Goal: Task Accomplishment & Management: Use online tool/utility

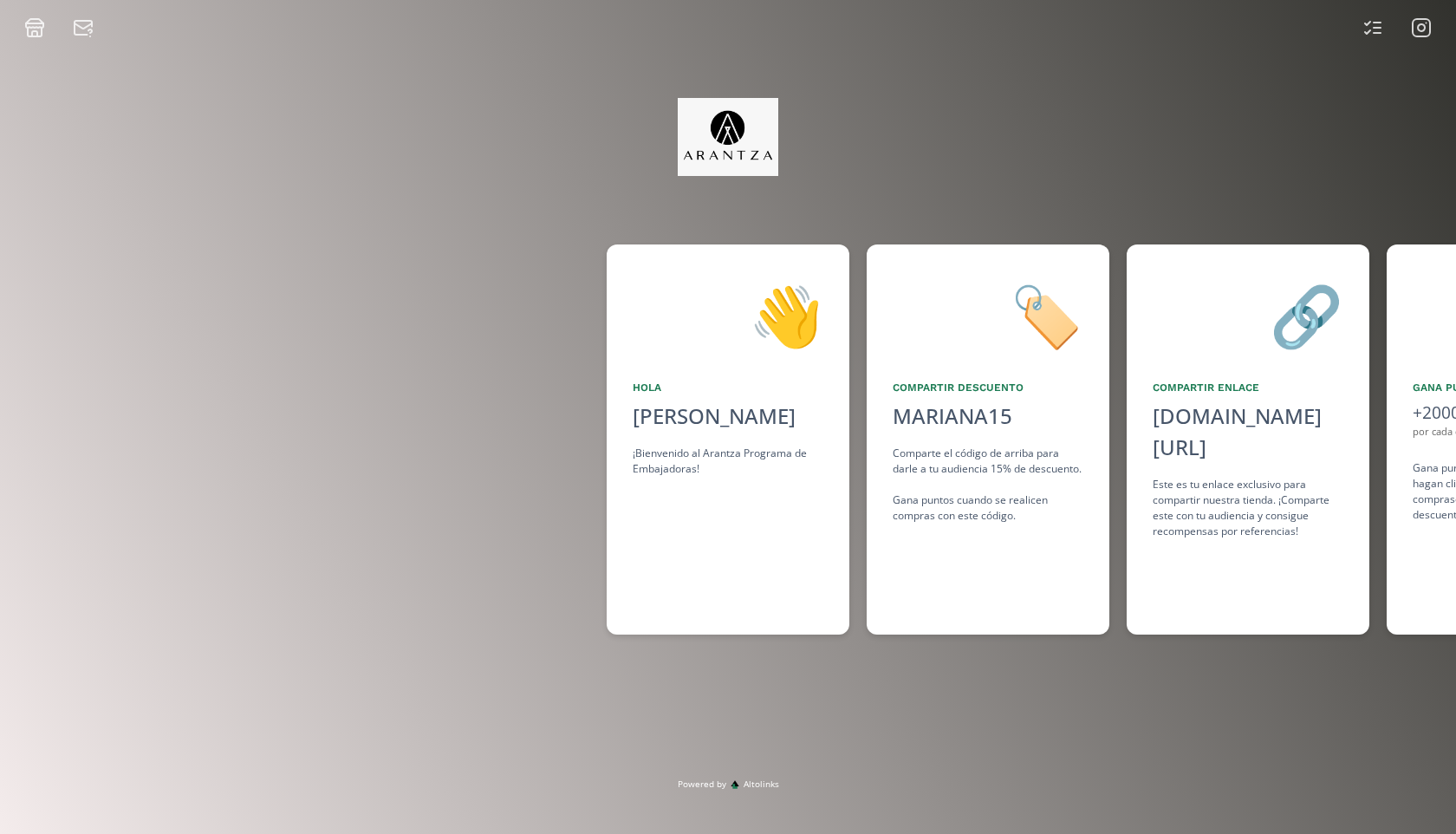
scroll to position [0, 1300]
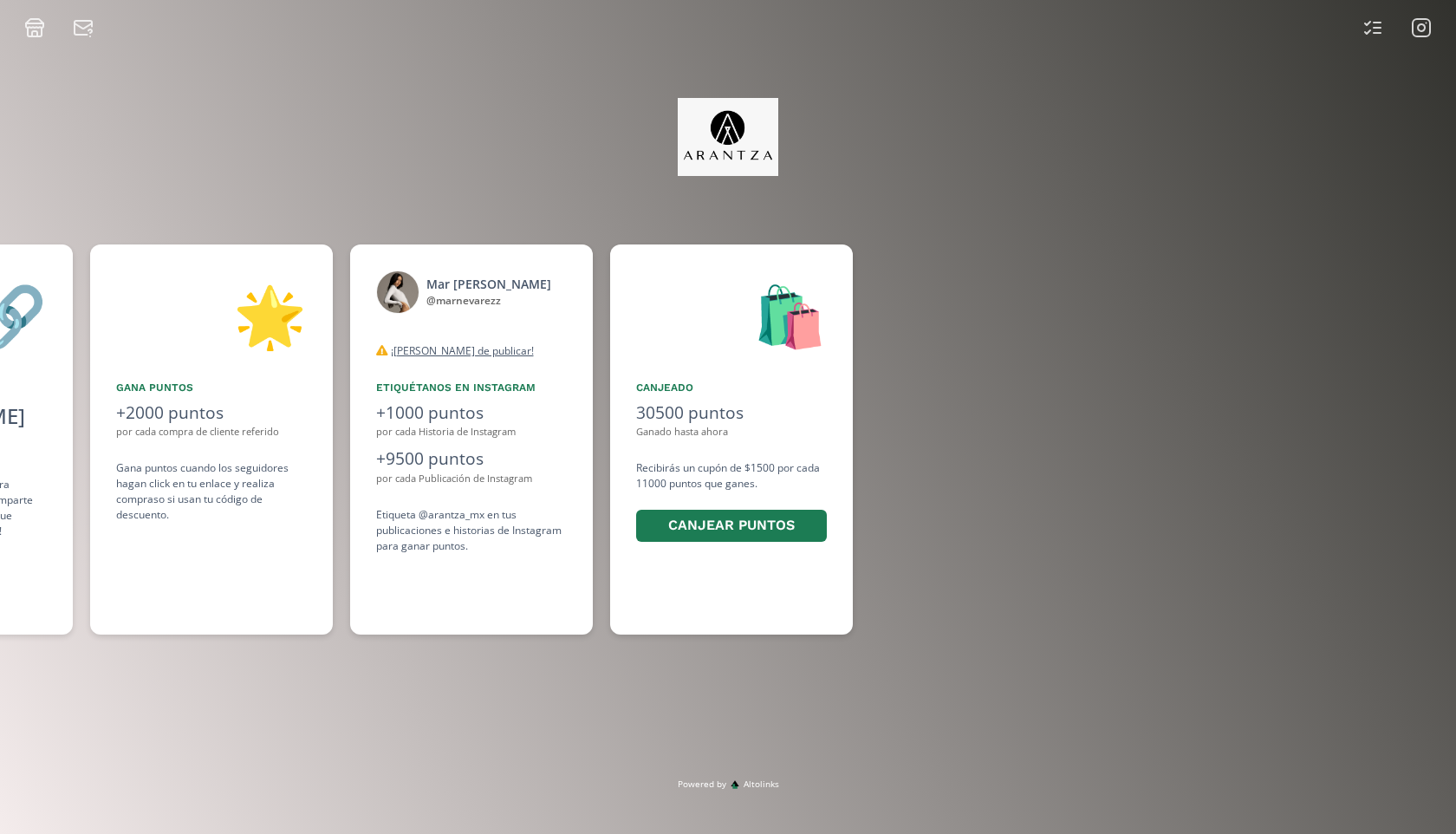
scroll to position [0, 1300]
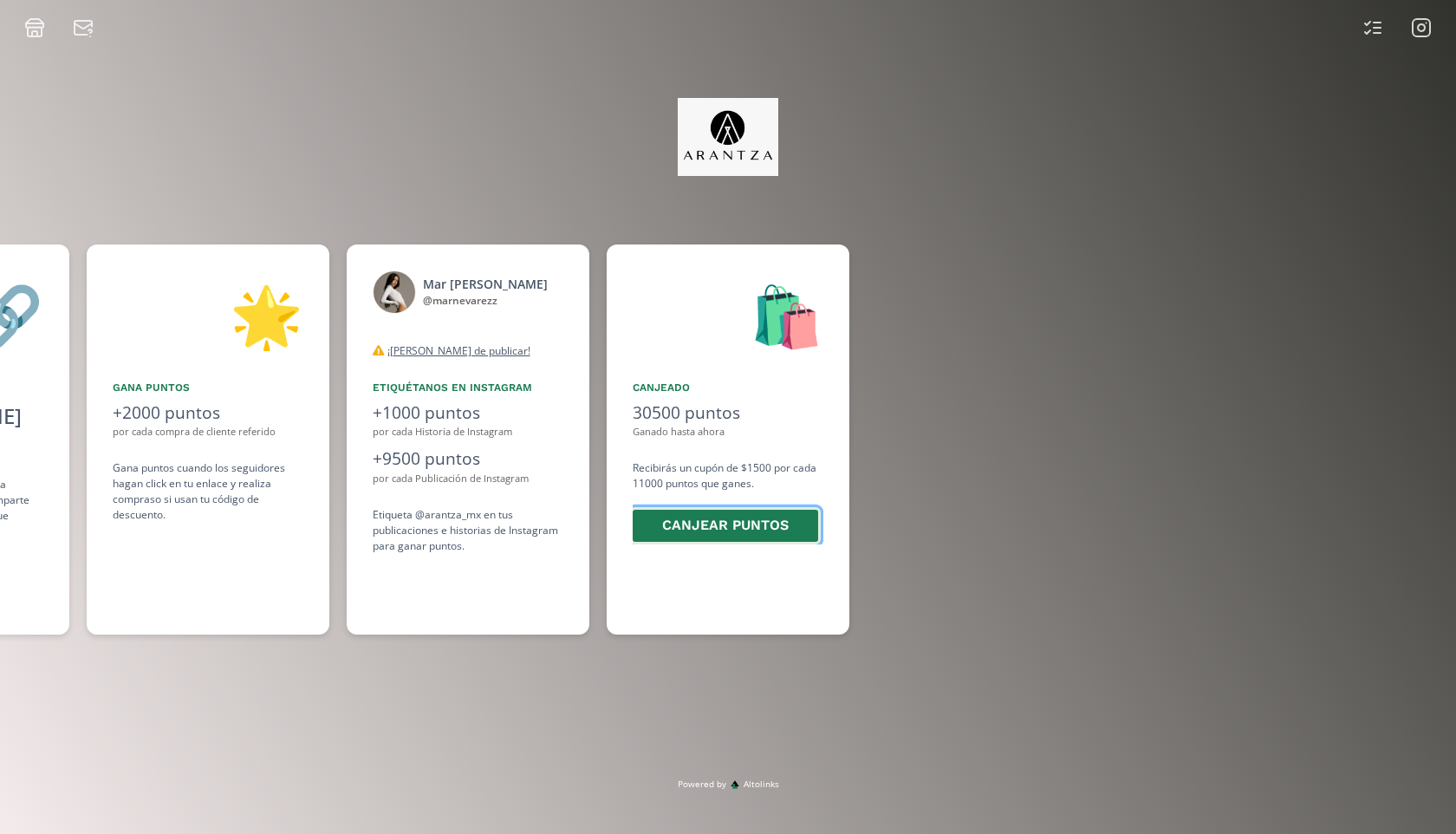
click at [667, 524] on button "Canjear puntos" at bounding box center [725, 525] width 191 height 37
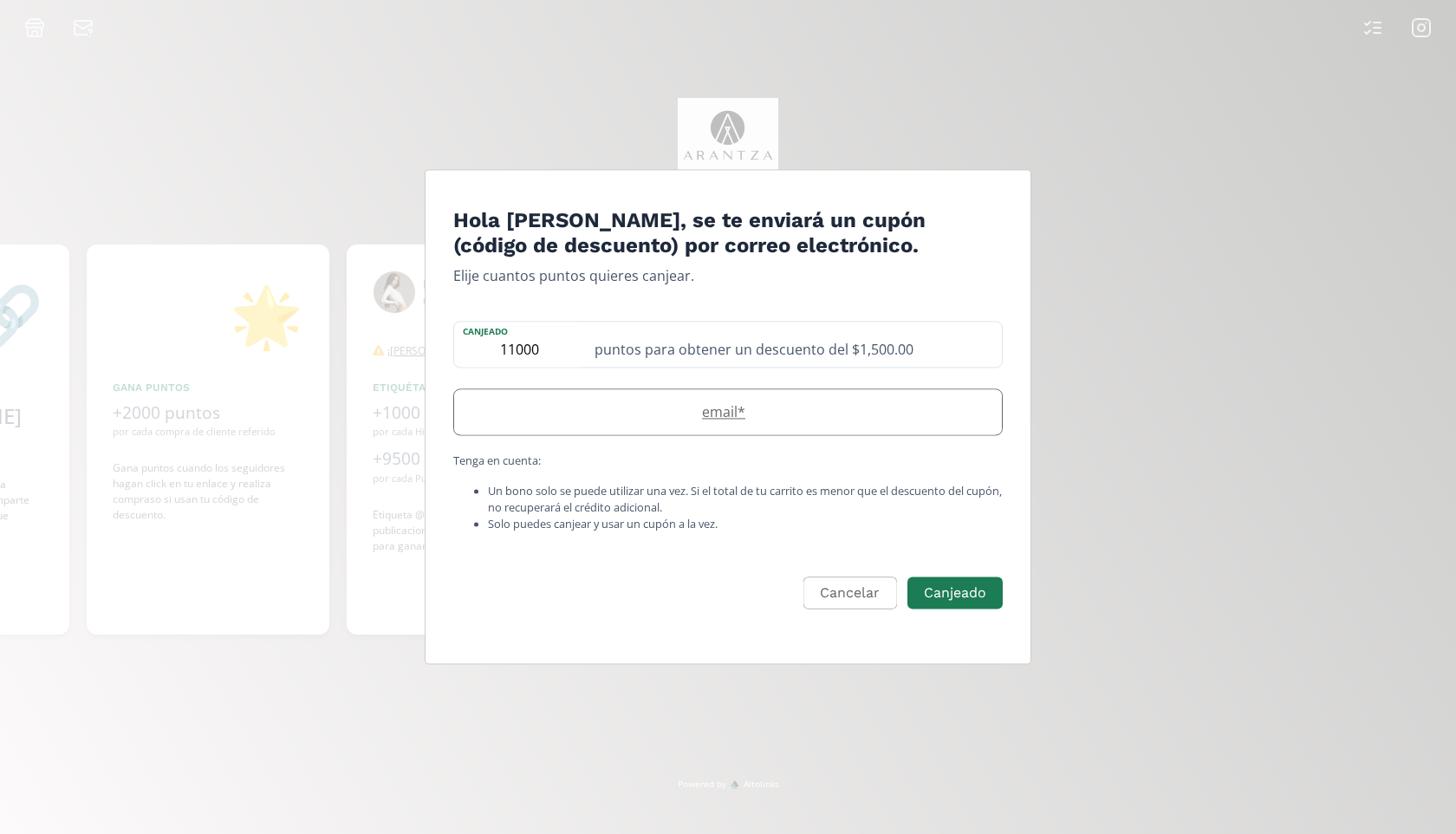
click at [769, 416] on label "email *" at bounding box center [719, 412] width 530 height 21
type input "[EMAIL_ADDRESS][DOMAIN_NAME]"
click at [950, 593] on button "Canjeado" at bounding box center [955, 593] width 100 height 37
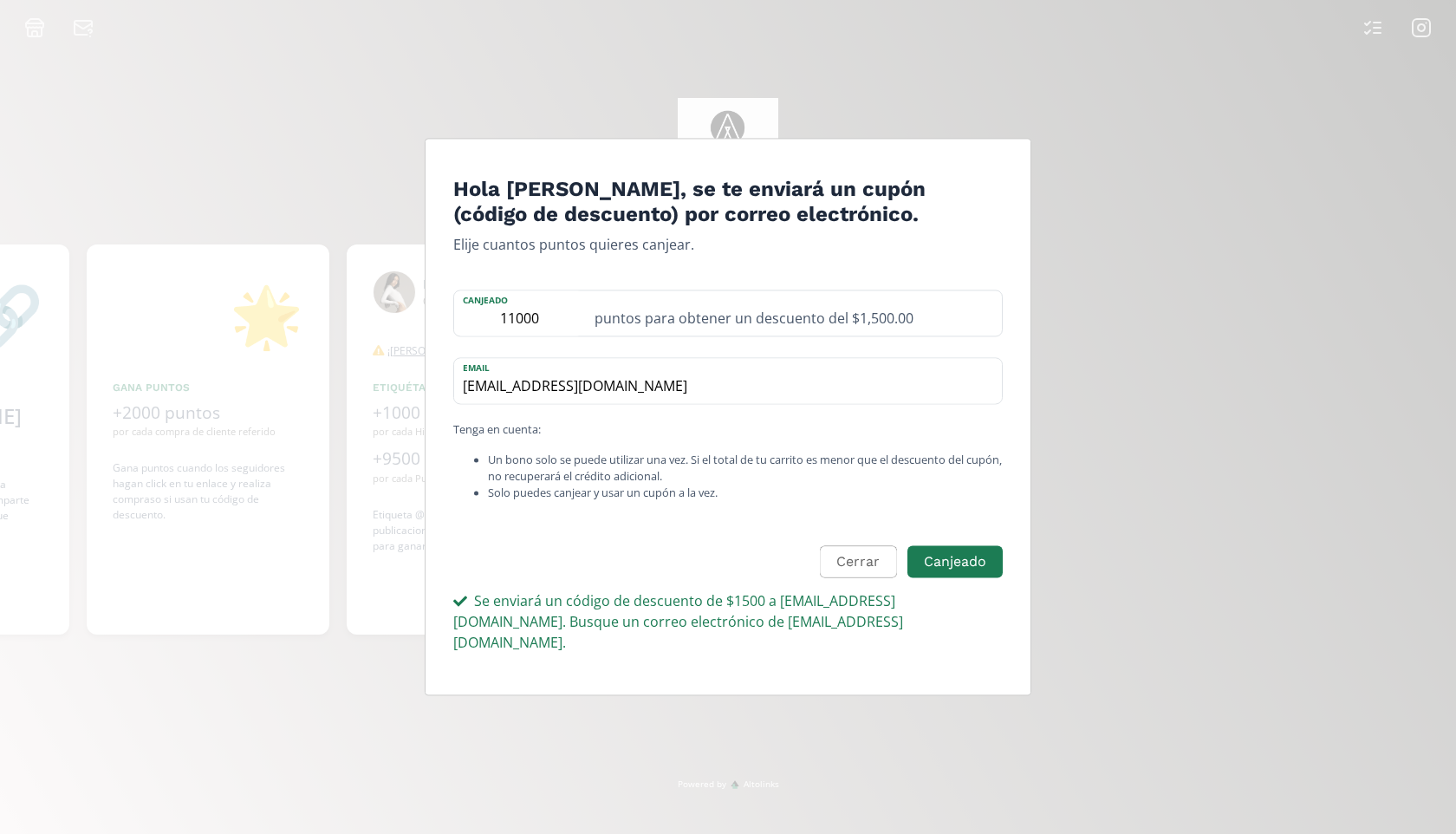
click at [1123, 490] on div "Hola [PERSON_NAME], se te enviará un cupón (código de descuento) por correo ele…" at bounding box center [728, 417] width 1456 height 834
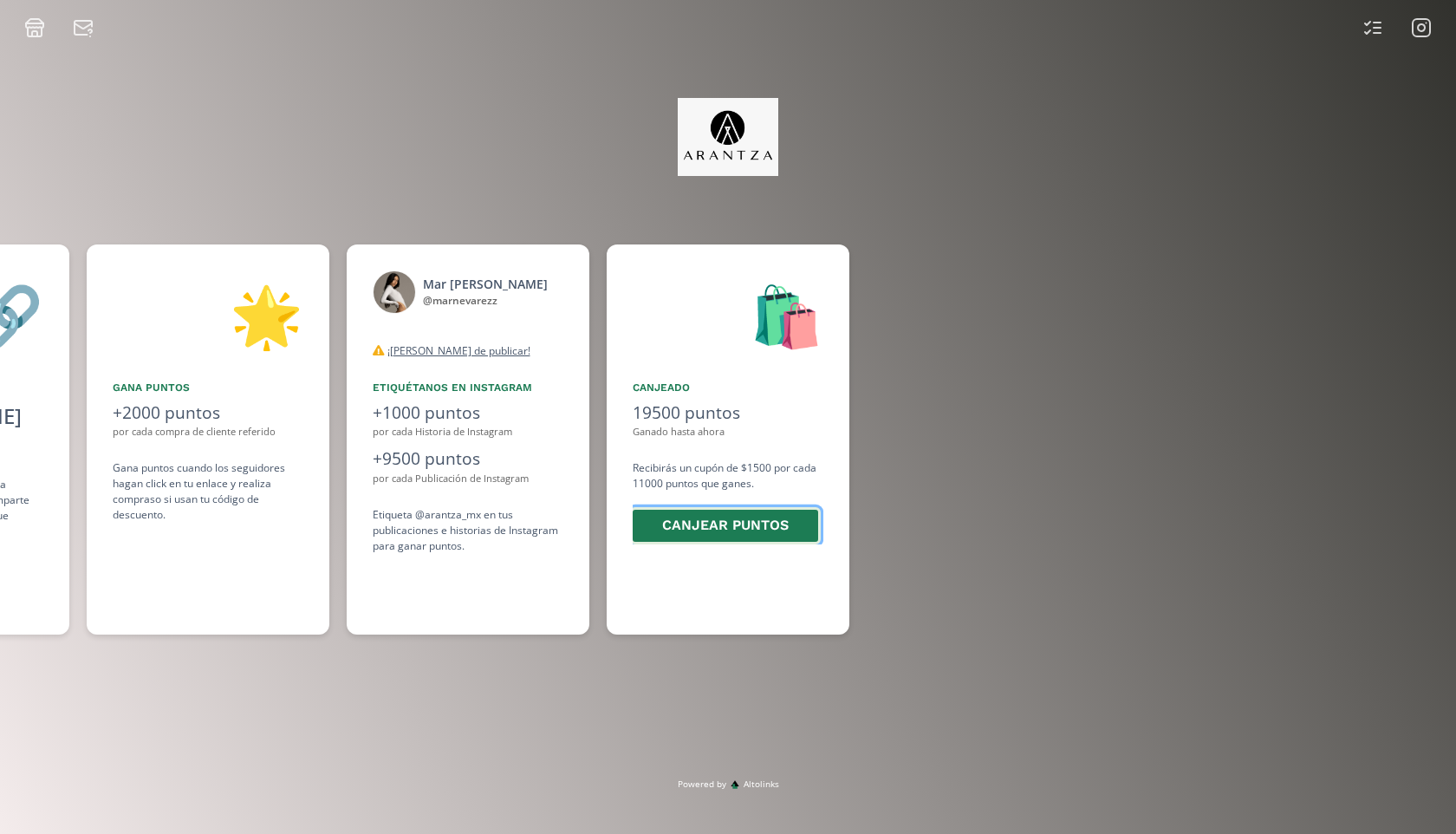
click at [685, 509] on button "Canjear puntos" at bounding box center [725, 525] width 191 height 37
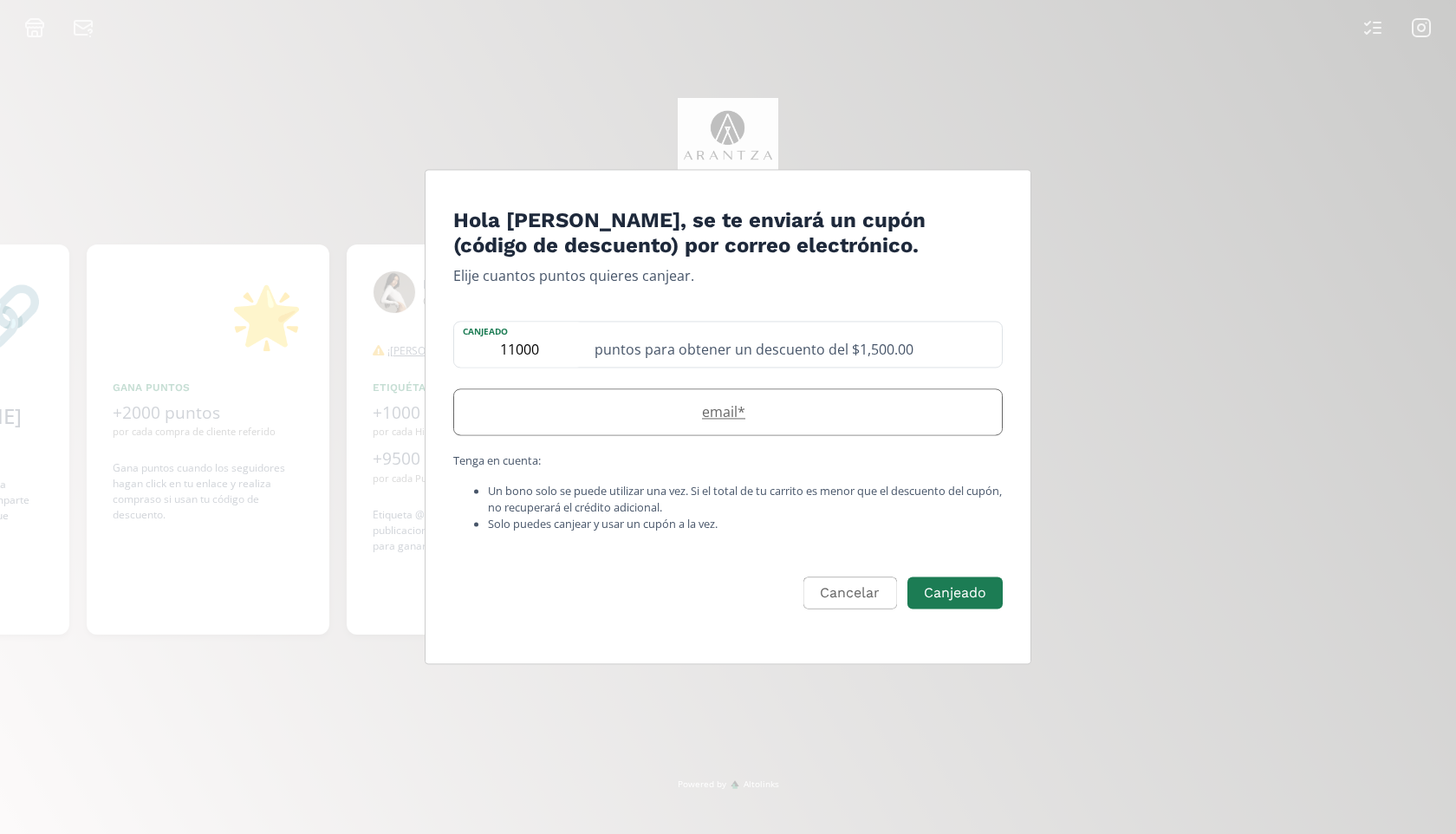
click at [765, 394] on div "email *" at bounding box center [728, 411] width 550 height 47
type input "mariananevarezgarcia@gmail.com"
click at [939, 583] on button "Canjeado" at bounding box center [955, 593] width 100 height 37
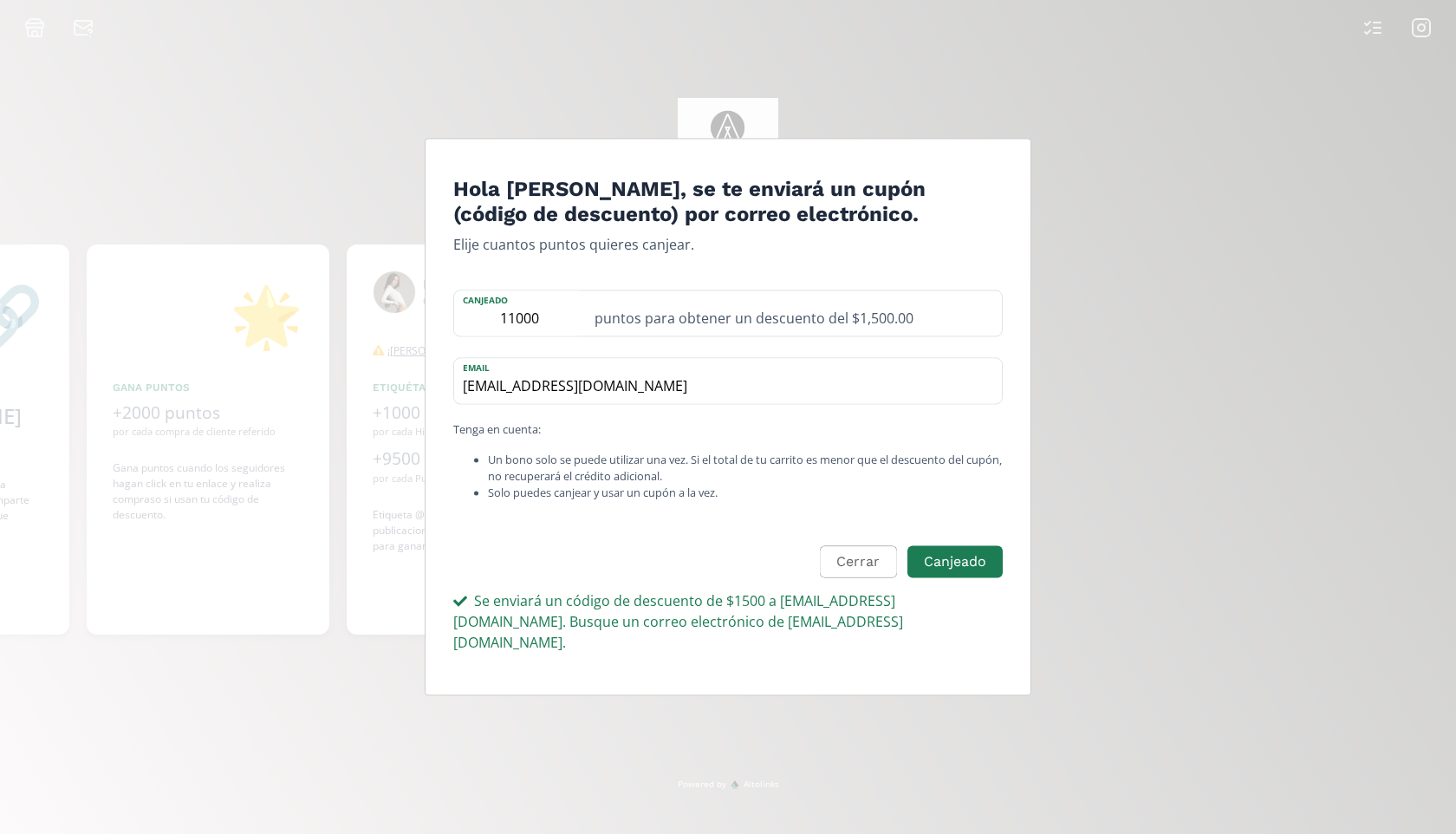
click at [1140, 449] on div "Hola Mariana Nevarez, se te enviará un cupón (código de descuento) por correo e…" at bounding box center [728, 417] width 1456 height 834
